Goal: Information Seeking & Learning: Learn about a topic

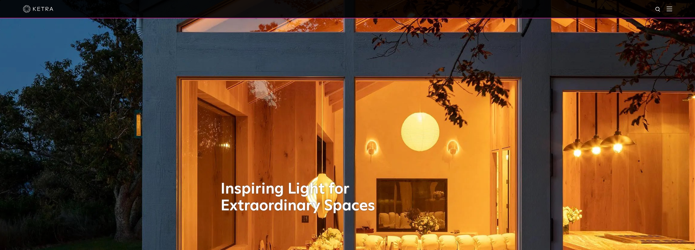
click at [671, 8] on img at bounding box center [670, 8] width 6 height 5
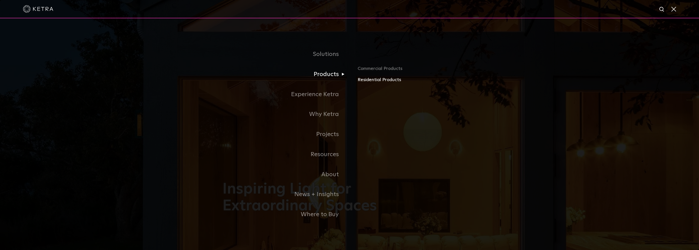
click at [366, 81] on link "Residential Products" at bounding box center [417, 79] width 119 height 7
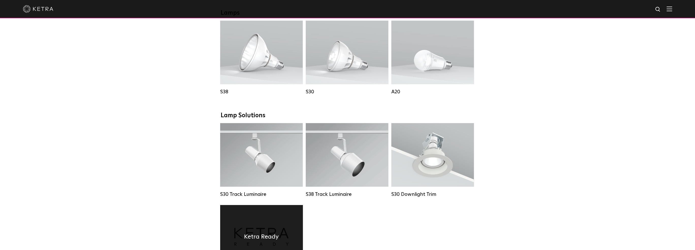
scroll to position [356, 0]
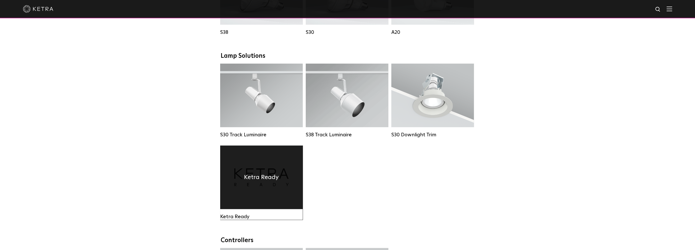
click at [263, 199] on div "Ketra Ready" at bounding box center [261, 176] width 83 height 63
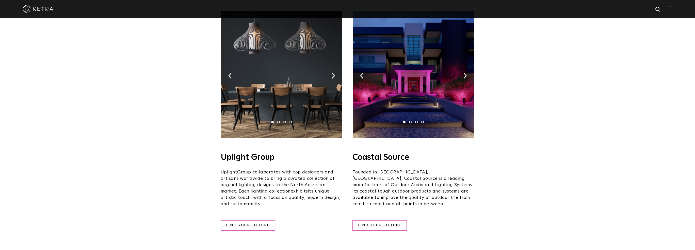
scroll to position [76, 0]
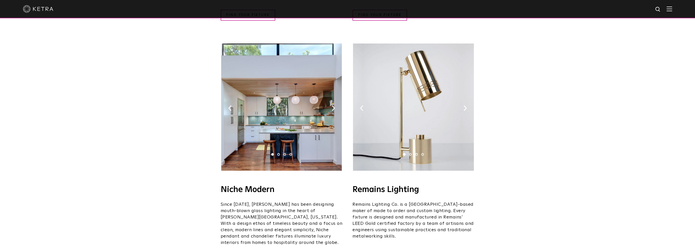
scroll to position [559, 0]
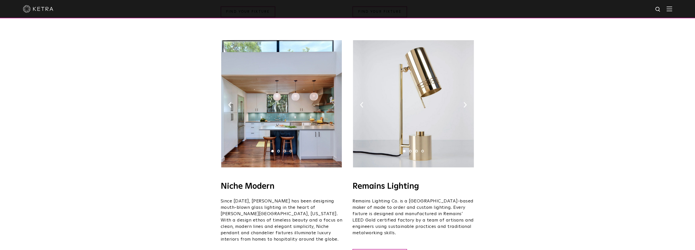
click at [333, 102] on img at bounding box center [333, 105] width 3 height 6
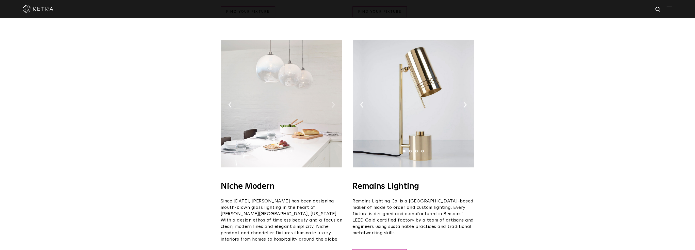
click at [333, 102] on img at bounding box center [333, 105] width 3 height 6
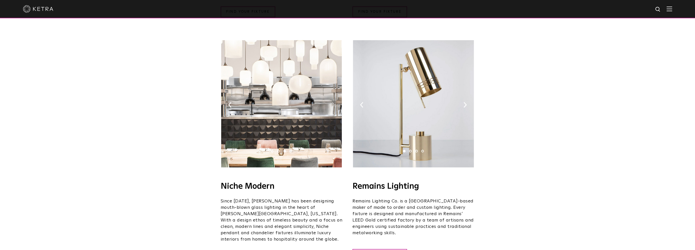
click at [333, 102] on img at bounding box center [333, 105] width 3 height 6
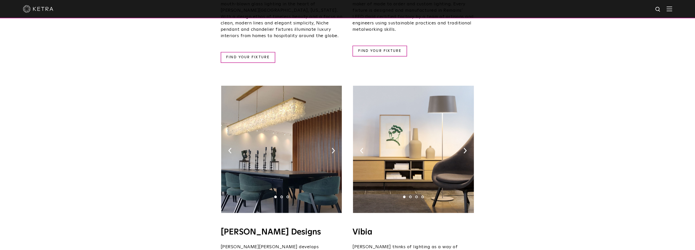
scroll to position [787, 0]
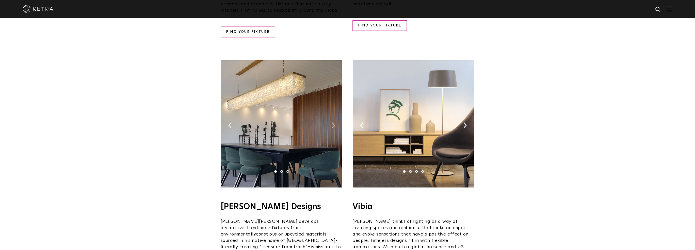
click at [333, 122] on img at bounding box center [333, 125] width 3 height 6
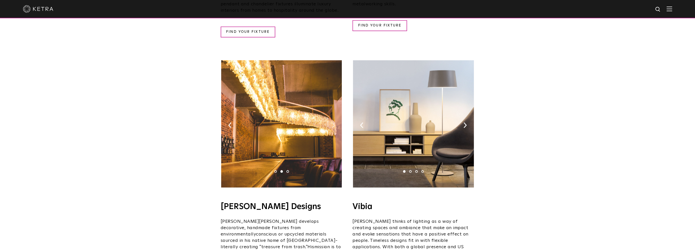
click at [333, 122] on img at bounding box center [333, 125] width 3 height 6
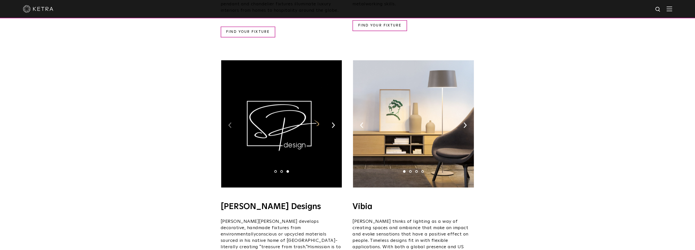
click at [229, 122] on img at bounding box center [229, 125] width 3 height 6
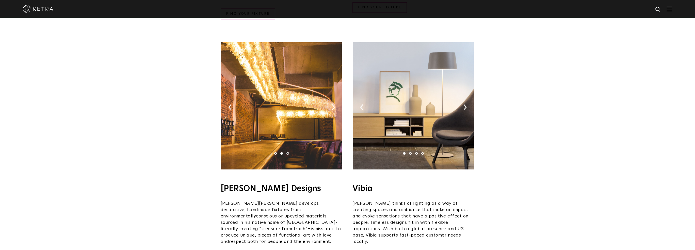
scroll to position [838, 0]
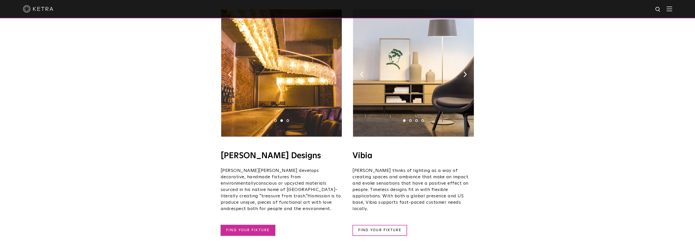
click at [260, 225] on link "FIND YOUR FIXTURE" at bounding box center [248, 230] width 55 height 11
